Goal: Task Accomplishment & Management: Manage account settings

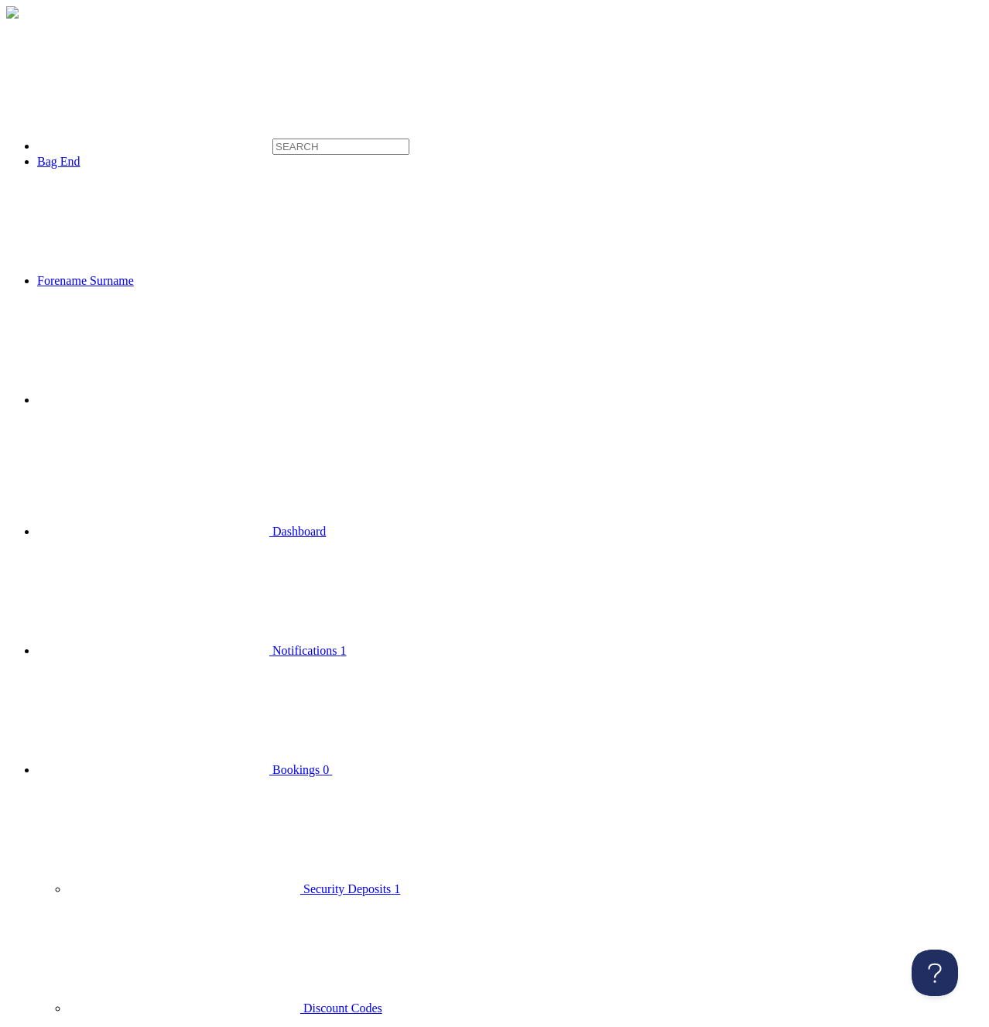
type input "Week from"
drag, startPoint x: 538, startPoint y: 450, endPoint x: 536, endPoint y: 442, distance: 8.7
